Goal: Task Accomplishment & Management: Use online tool/utility

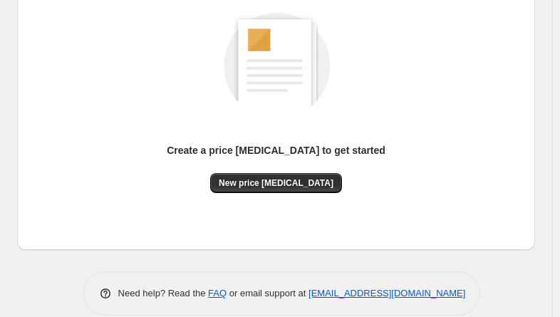
scroll to position [214, 0]
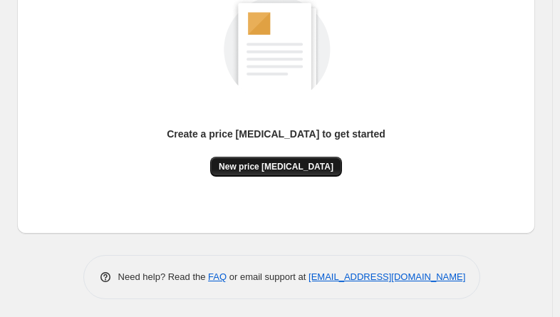
click at [295, 175] on button "New price [MEDICAL_DATA]" at bounding box center [276, 167] width 132 height 20
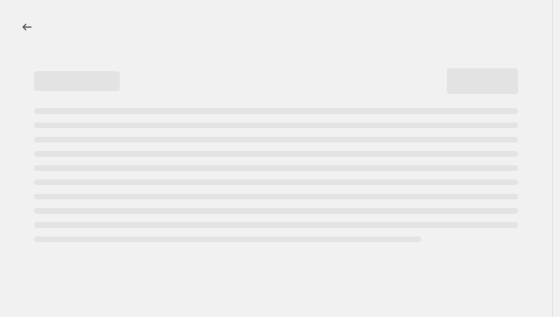
select select "percentage"
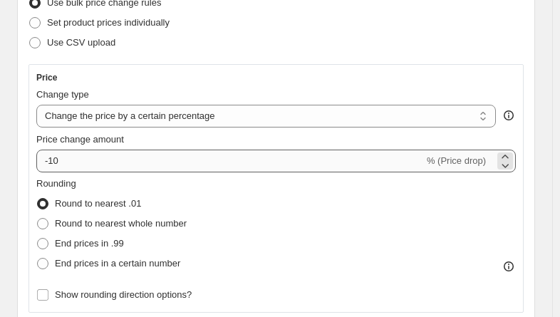
scroll to position [214, 0]
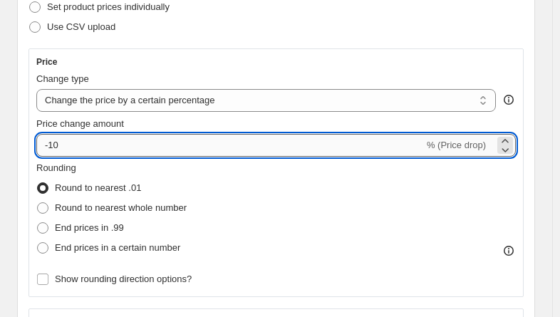
click at [101, 149] on input "-10" at bounding box center [230, 145] width 388 height 23
type input "-1"
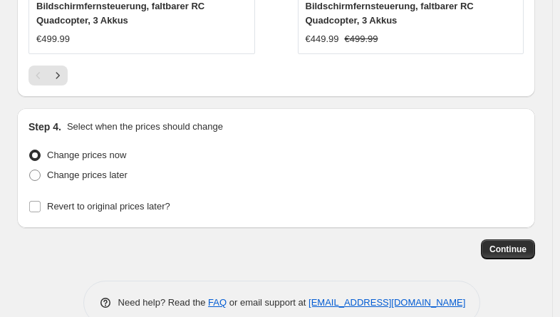
scroll to position [1750, 0]
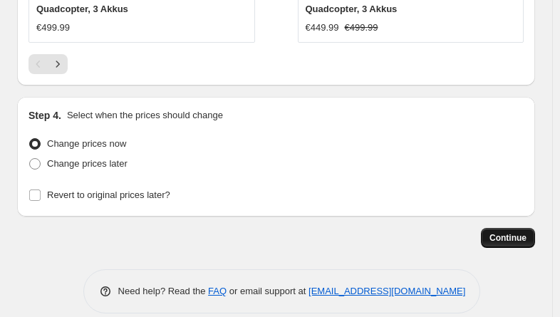
type input "-25"
click at [513, 232] on span "Continue" at bounding box center [508, 237] width 37 height 11
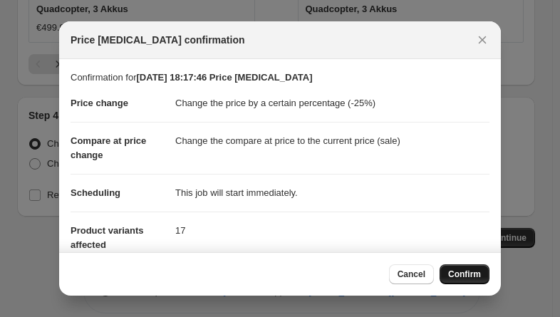
click at [466, 270] on span "Confirm" at bounding box center [464, 274] width 33 height 11
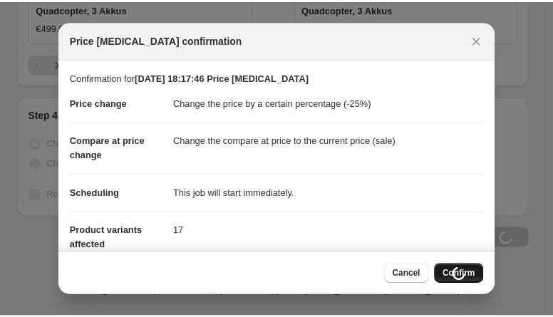
scroll to position [1750, 0]
